Goal: Find contact information: Find contact information

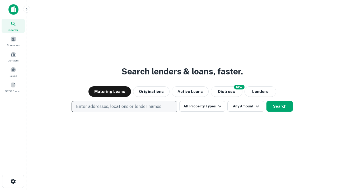
click at [124, 107] on p "Enter addresses, locations or lender names" at bounding box center [118, 107] width 85 height 6
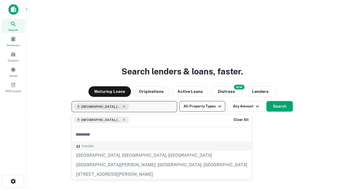
click at [202, 106] on button "All Property Types" at bounding box center [202, 106] width 46 height 11
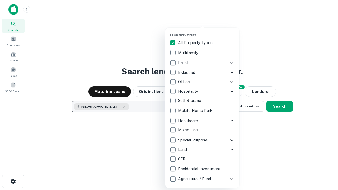
click at [207, 32] on button "button" at bounding box center [207, 32] width 74 height 0
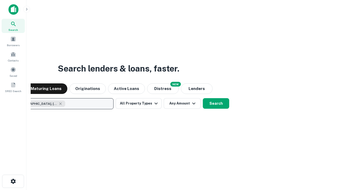
scroll to position [8, 0]
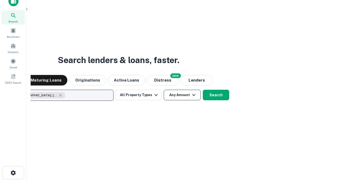
click at [164, 90] on button "Any Amount" at bounding box center [182, 95] width 37 height 11
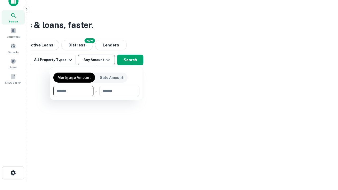
type input "*******"
click at [96, 96] on button "button" at bounding box center [96, 96] width 86 height 0
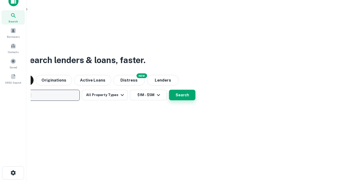
click at [169, 90] on button "Search" at bounding box center [182, 95] width 26 height 11
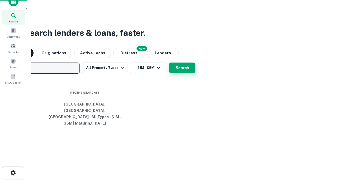
scroll to position [17, 149]
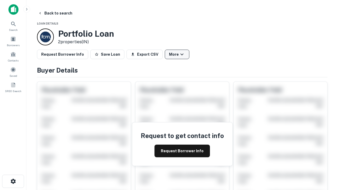
click at [177, 54] on button "More" at bounding box center [177, 55] width 25 height 10
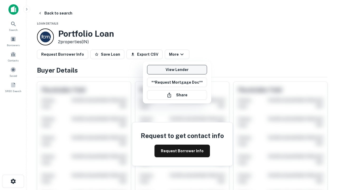
click at [177, 70] on link "View Lender" at bounding box center [177, 70] width 60 height 10
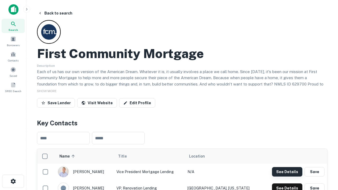
click at [287, 172] on button "See Details" at bounding box center [287, 172] width 30 height 10
click at [13, 181] on icon "button" at bounding box center [13, 181] width 6 height 6
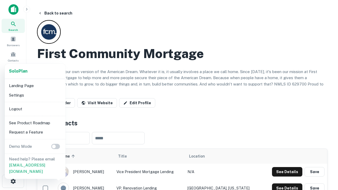
click at [35, 109] on li "Logout" at bounding box center [35, 109] width 57 height 10
